Goal: Use online tool/utility: Use online tool/utility

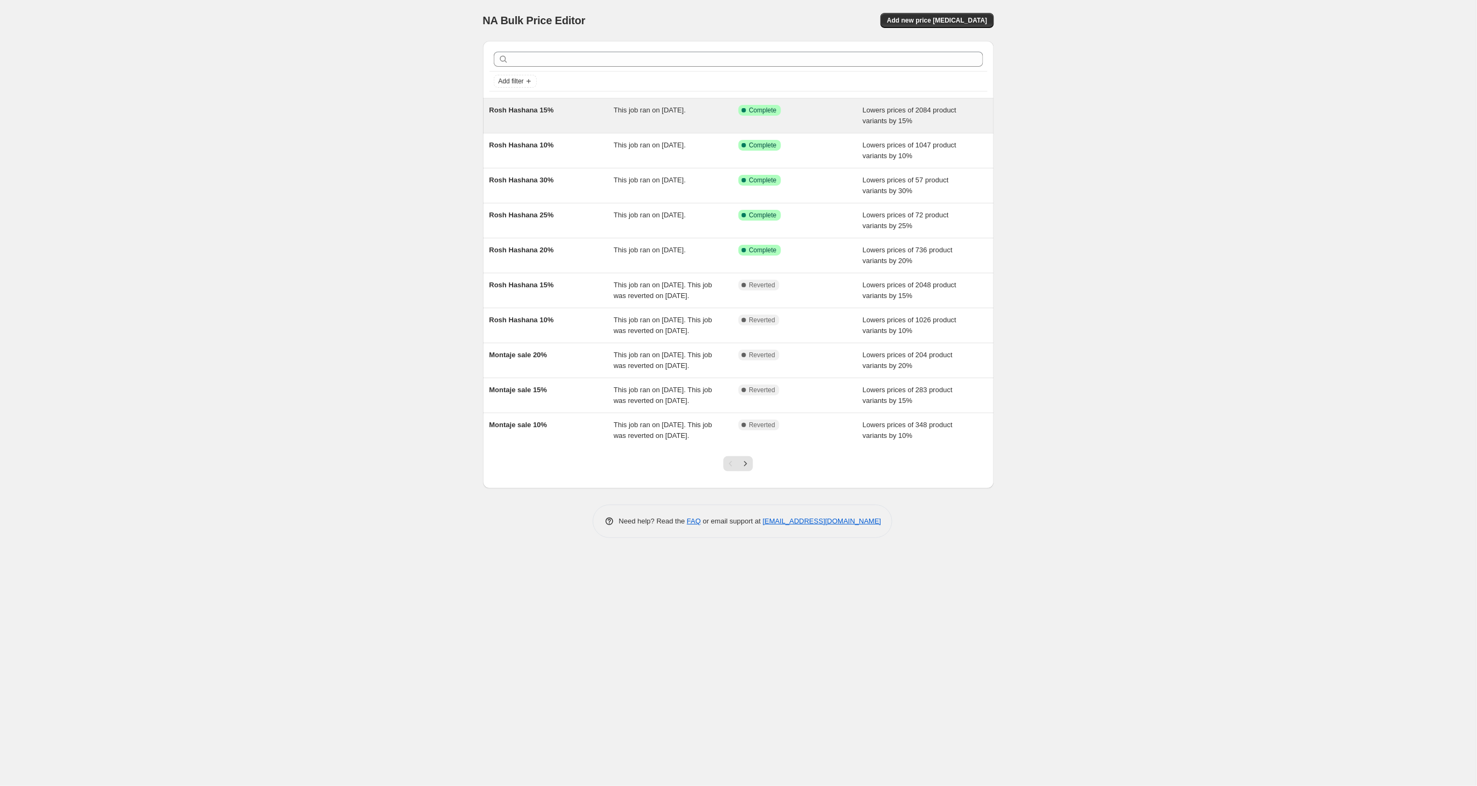
click at [546, 106] on span "Rosh Hashana 15%" at bounding box center [521, 110] width 65 height 8
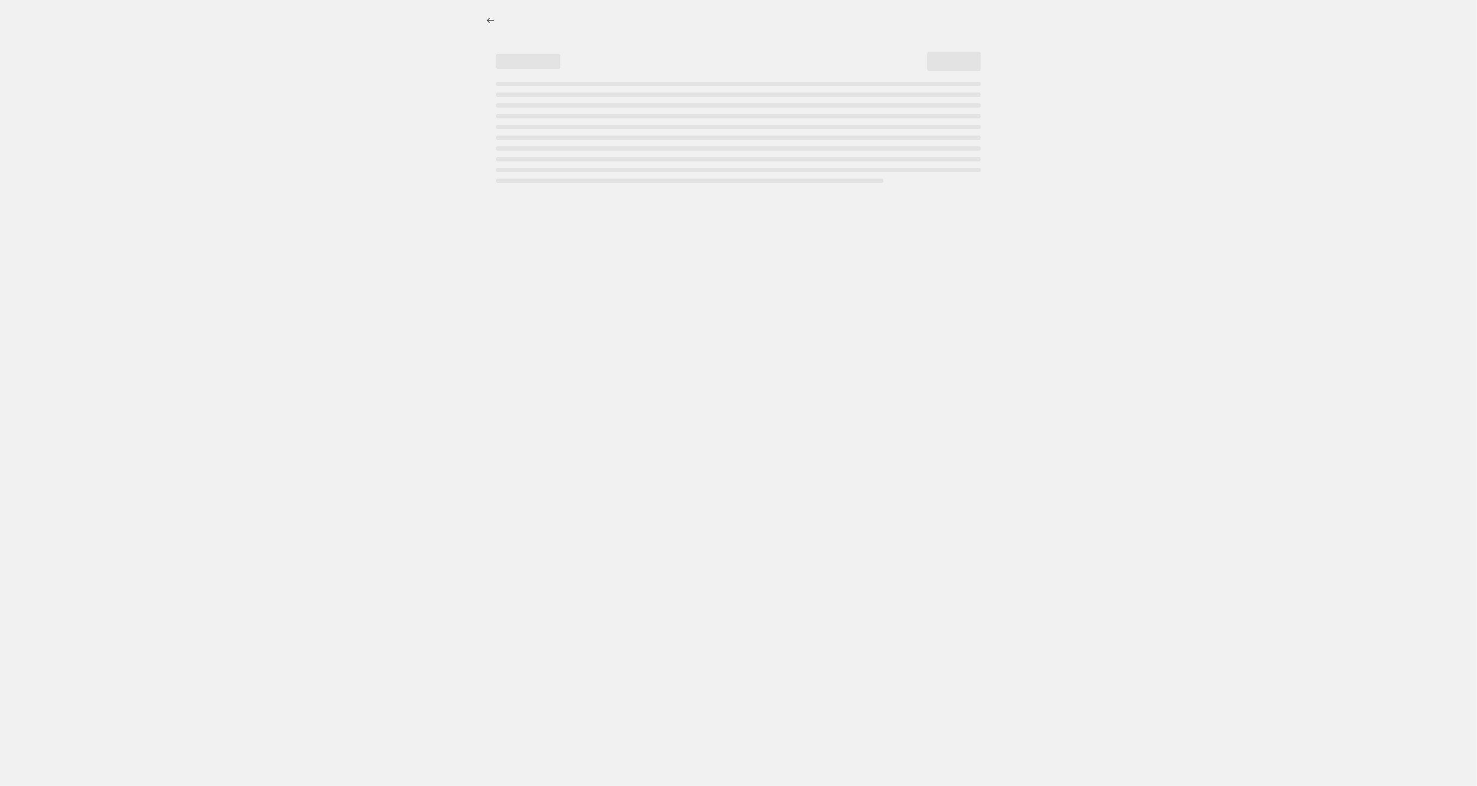
select select "percentage"
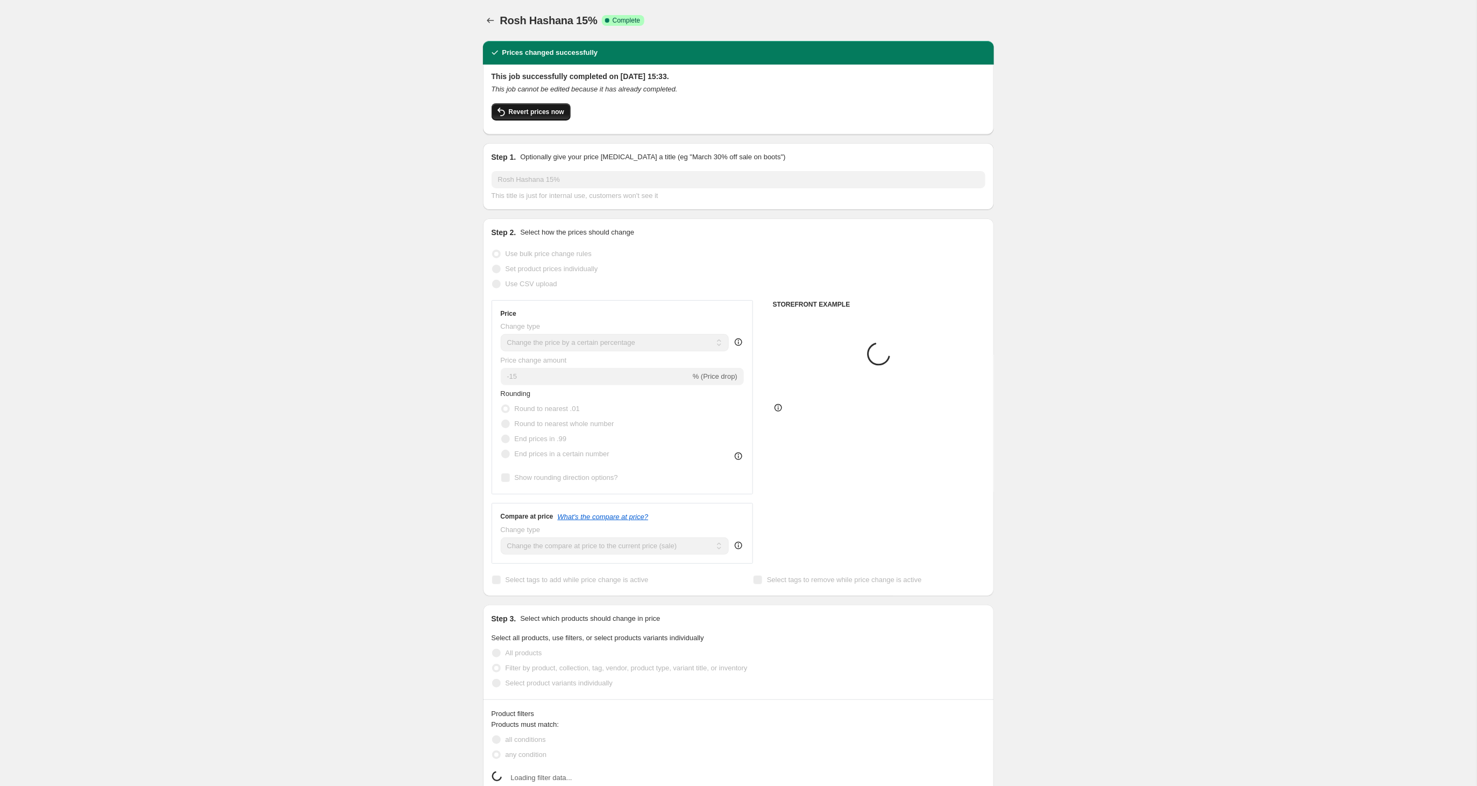
select select "tag"
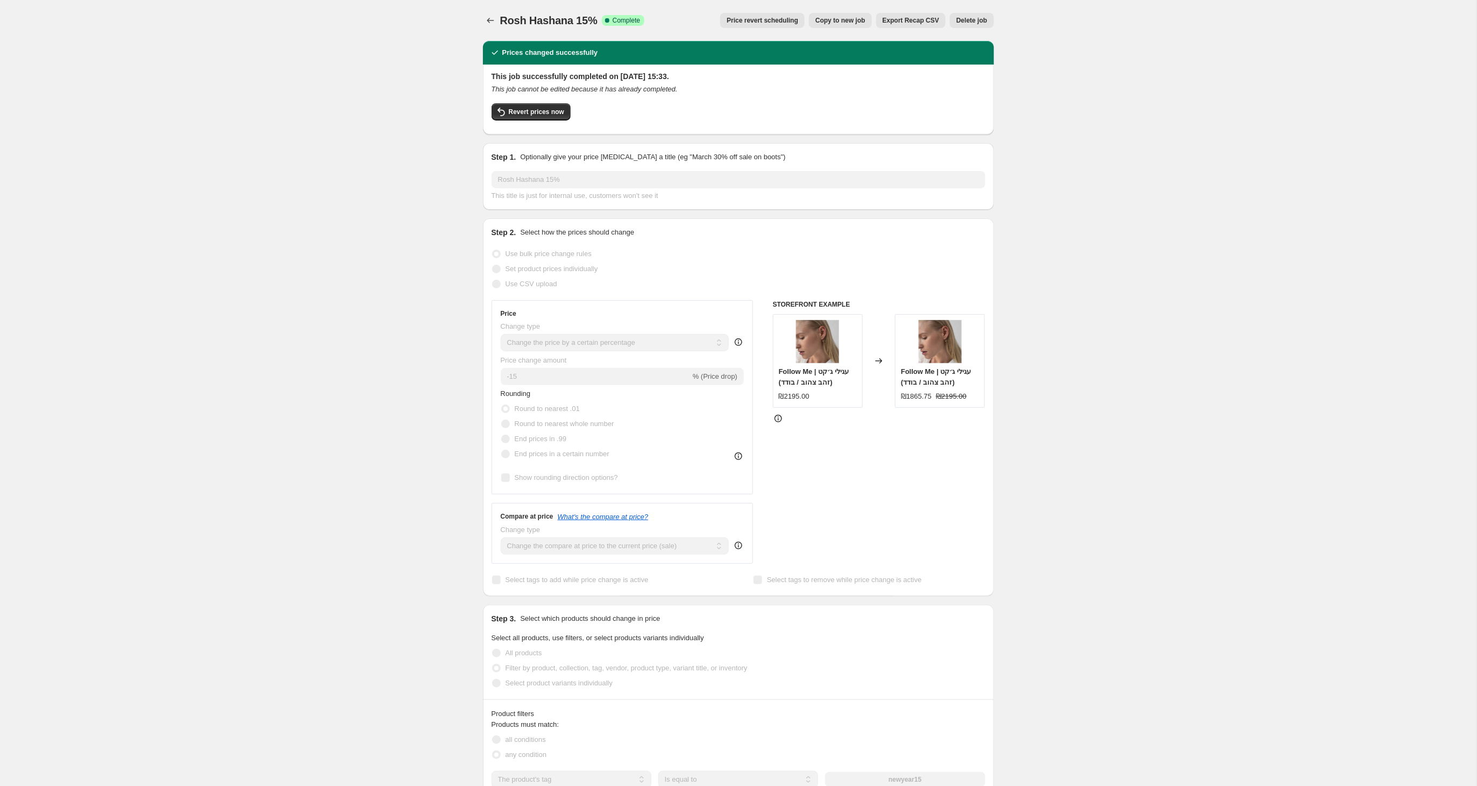
click at [485, 177] on div "Step 1. Optionally give your price [MEDICAL_DATA] a title (eg "March 30% off sa…" at bounding box center [738, 176] width 511 height 67
click at [474, 181] on div "Prices changed successfully This job successfully completed on [DATE] 15:33. Th…" at bounding box center [734, 620] width 520 height 1177
